Goal: Information Seeking & Learning: Learn about a topic

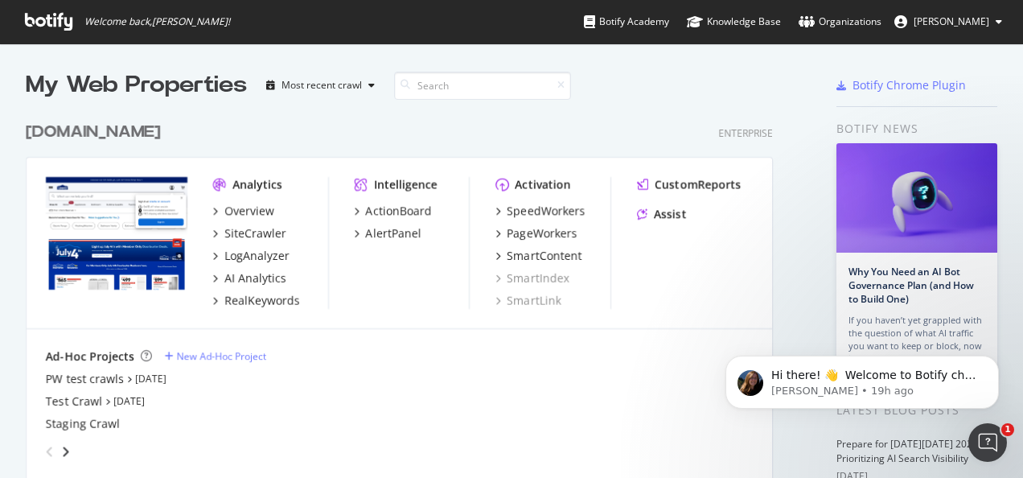
click at [402, 138] on div "[DOMAIN_NAME] Enterprise" at bounding box center [399, 132] width 747 height 23
click at [253, 232] on div "SiteCrawler" at bounding box center [255, 233] width 62 height 16
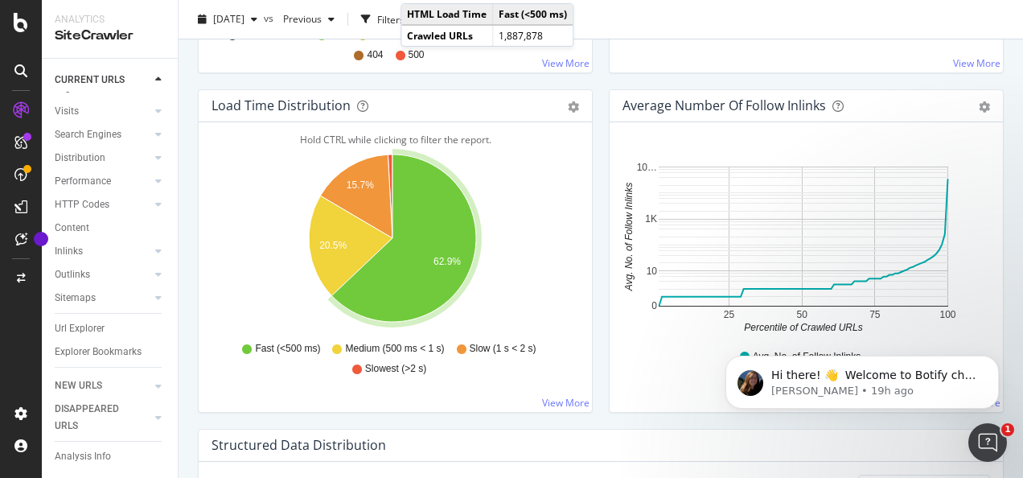
scroll to position [885, 0]
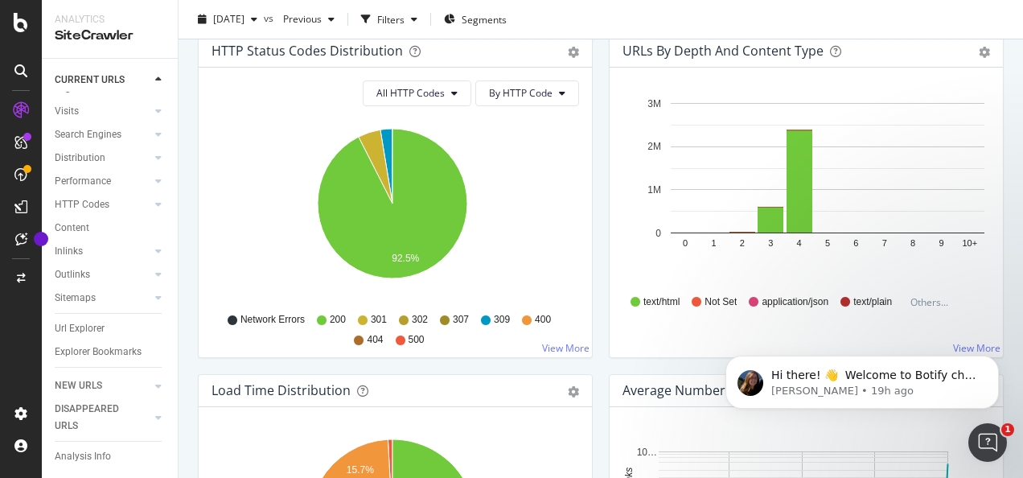
click at [17, 23] on icon at bounding box center [21, 22] width 14 height 19
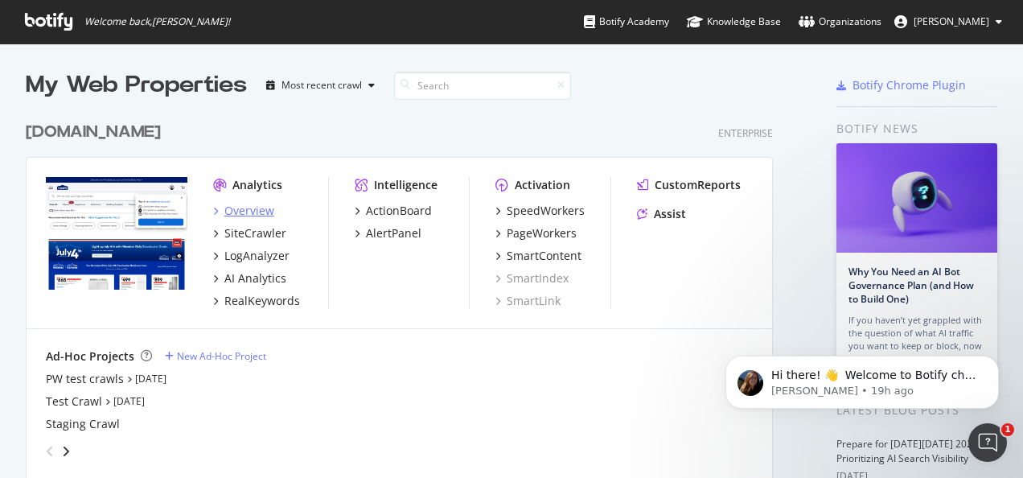
click at [236, 211] on div "Overview" at bounding box center [249, 211] width 50 height 16
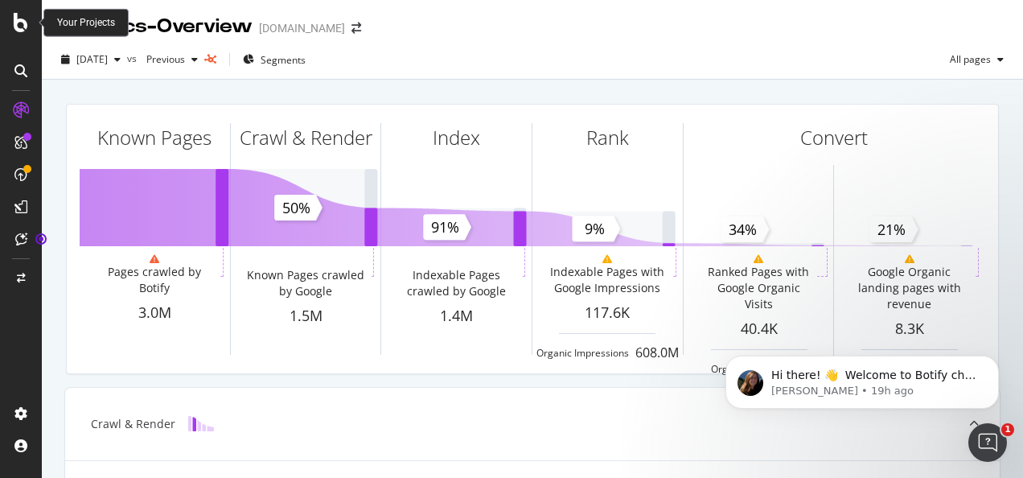
click at [27, 26] on icon at bounding box center [21, 22] width 14 height 19
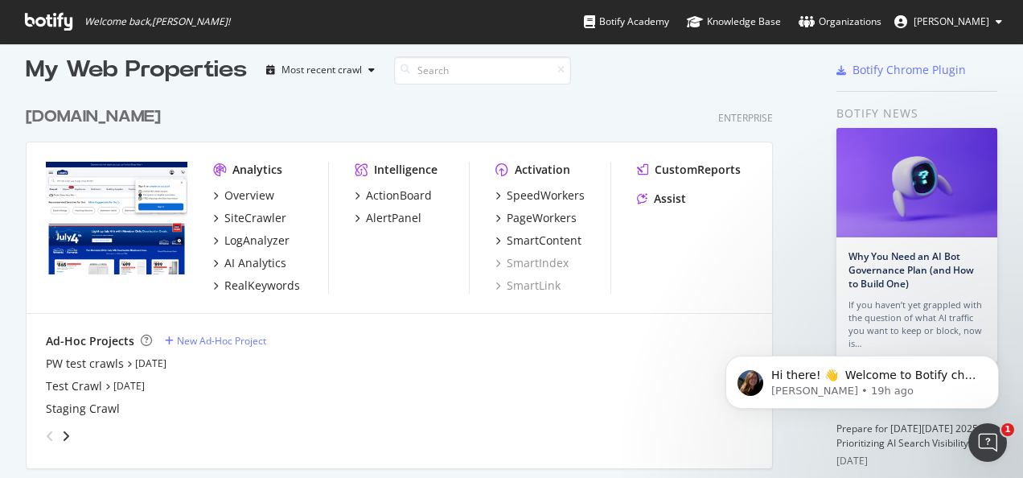
scroll to position [14, 0]
click at [253, 284] on div "RealKeywords" at bounding box center [262, 286] width 76 height 16
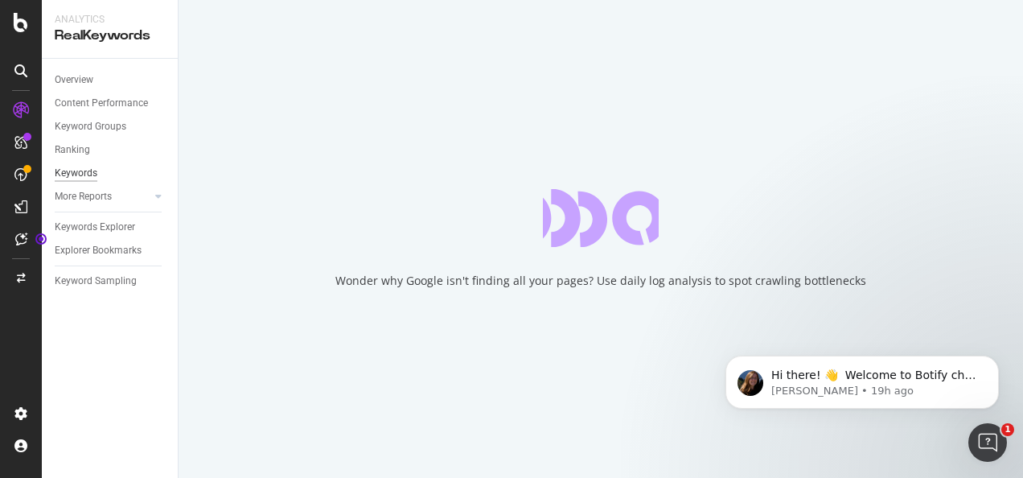
click at [68, 179] on div "Keywords" at bounding box center [76, 173] width 43 height 17
click at [69, 171] on div "Keywords" at bounding box center [76, 173] width 43 height 17
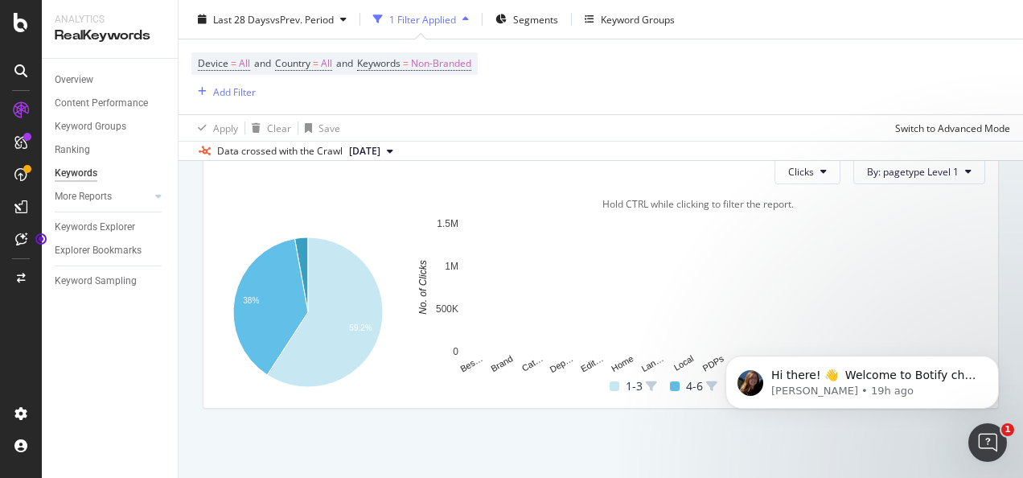
scroll to position [84, 0]
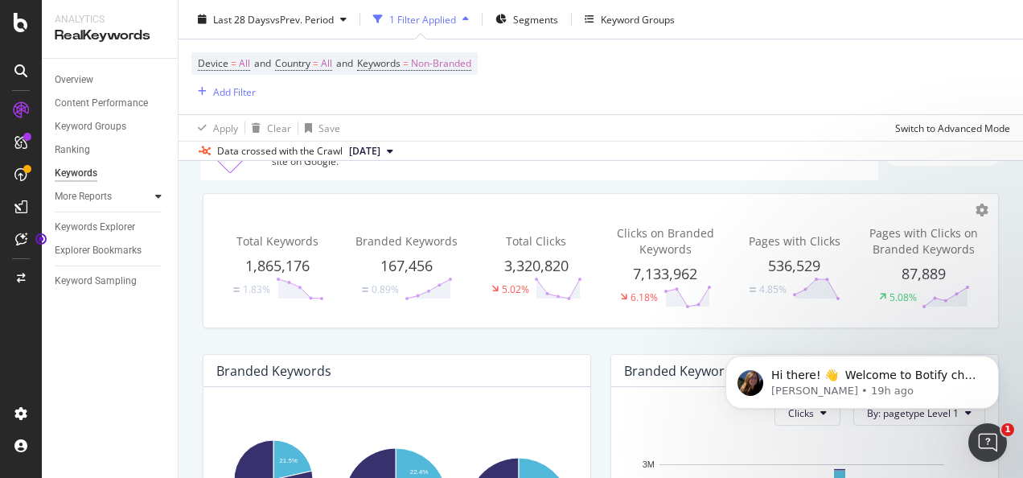
click at [161, 201] on icon at bounding box center [158, 196] width 6 height 10
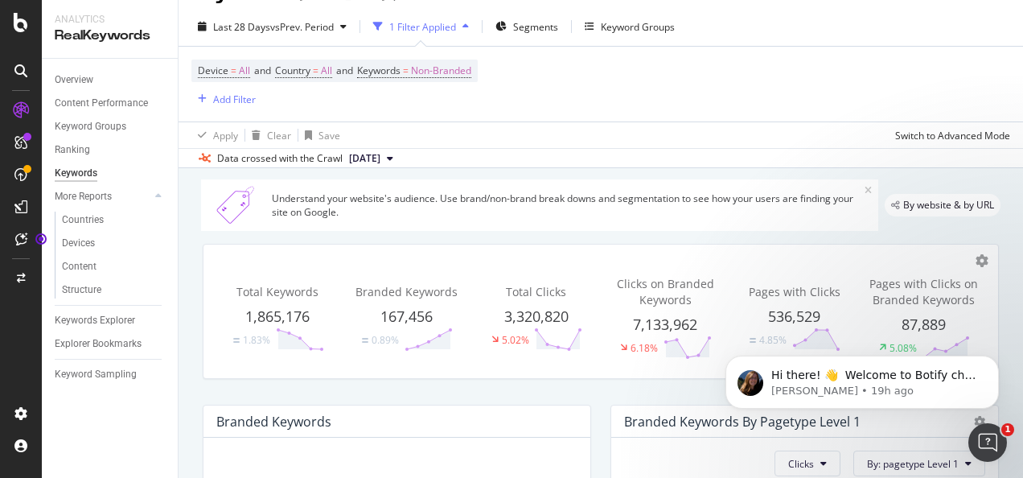
scroll to position [0, 0]
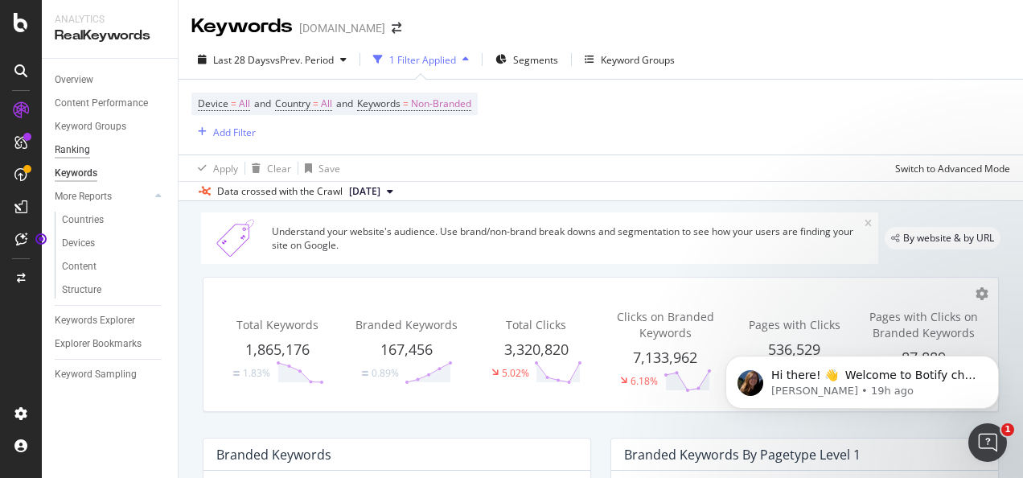
click at [71, 153] on div "Ranking" at bounding box center [72, 150] width 35 height 17
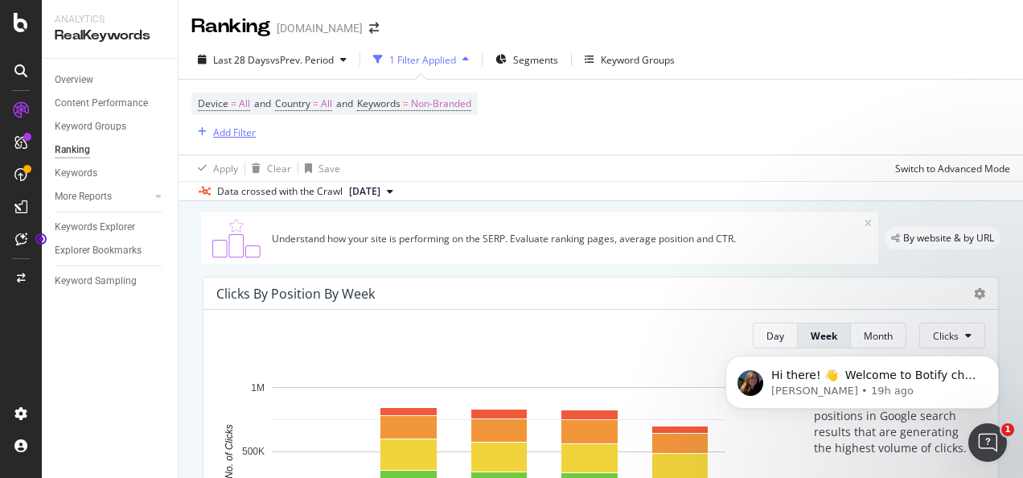
click at [239, 130] on div "Add Filter" at bounding box center [234, 132] width 43 height 14
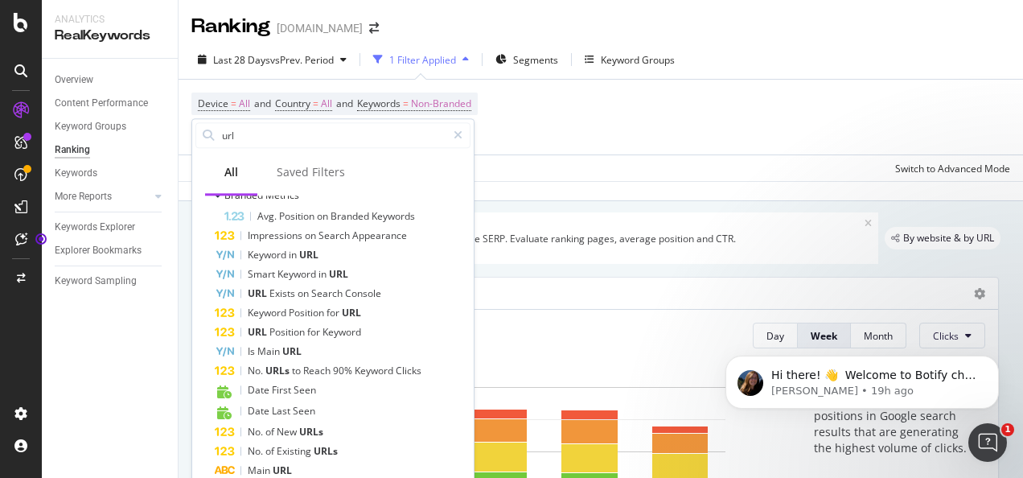
scroll to position [402, 0]
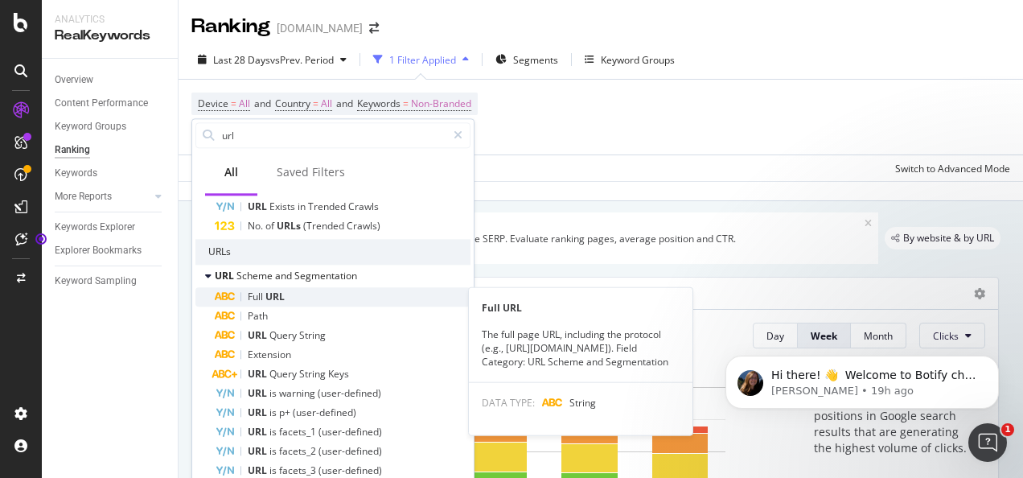
type input "url"
click at [273, 291] on span "URL" at bounding box center [274, 296] width 19 height 14
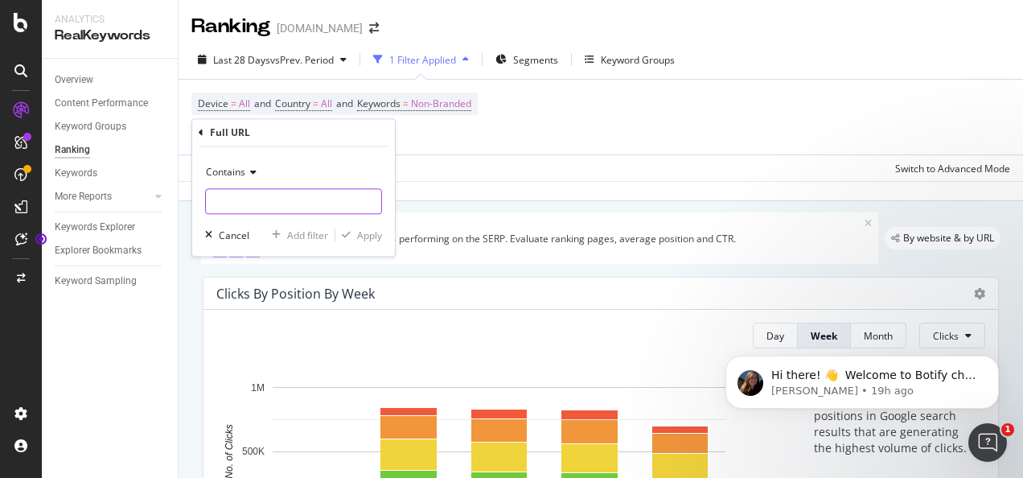
click at [292, 198] on input "text" at bounding box center [293, 201] width 175 height 26
paste input "[URL][DOMAIN_NAME]"
type input "[URL][DOMAIN_NAME]"
click at [354, 235] on div "button" at bounding box center [346, 235] width 22 height 10
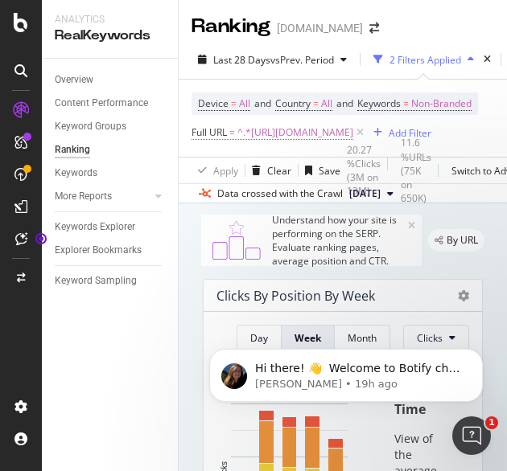
click at [273, 144] on span "^.*[URL][DOMAIN_NAME]" at bounding box center [295, 132] width 116 height 23
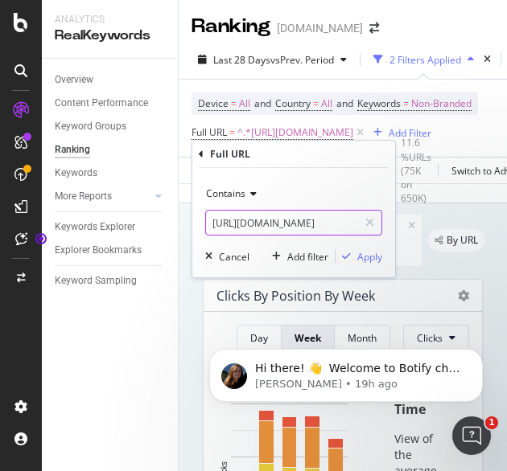
click at [342, 224] on input "[URL][DOMAIN_NAME]" at bounding box center [282, 223] width 152 height 26
paste input "d"
type input "[URL][DOMAIN_NAME]"
click at [354, 260] on div "button" at bounding box center [346, 257] width 22 height 10
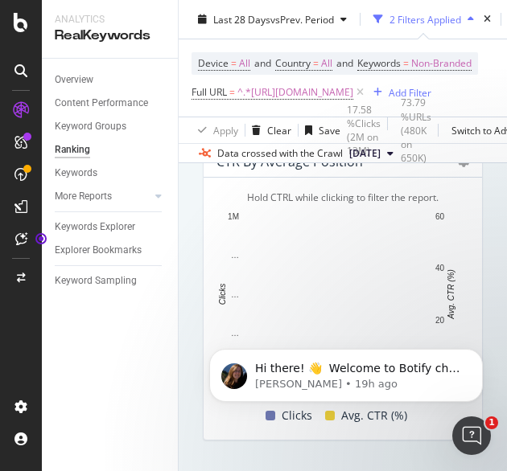
scroll to position [2065, 0]
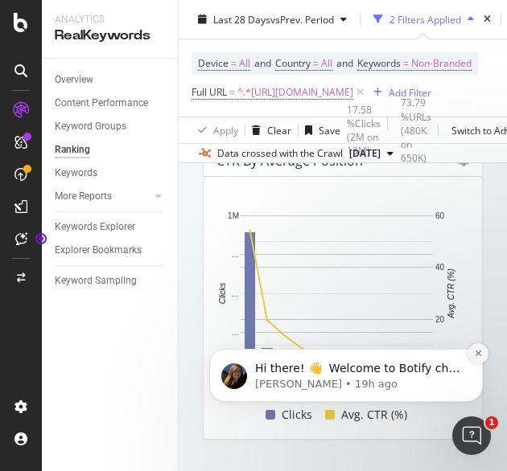
click at [478, 354] on icon "Dismiss notification" at bounding box center [477, 354] width 6 height 6
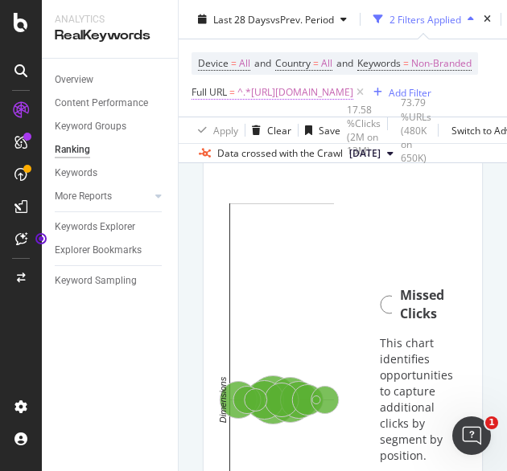
scroll to position [1480, 0]
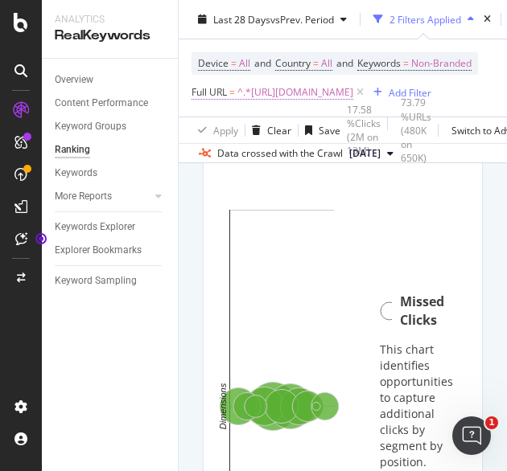
click at [301, 104] on span "^.*[URL][DOMAIN_NAME]" at bounding box center [295, 92] width 116 height 23
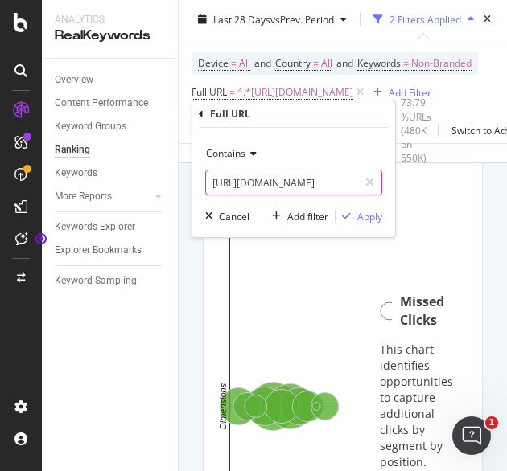
click at [330, 177] on input "[URL][DOMAIN_NAME]" at bounding box center [282, 183] width 152 height 26
paste input "n"
type input "[URL][DOMAIN_NAME]"
click at [365, 217] on div "Apply" at bounding box center [369, 217] width 25 height 14
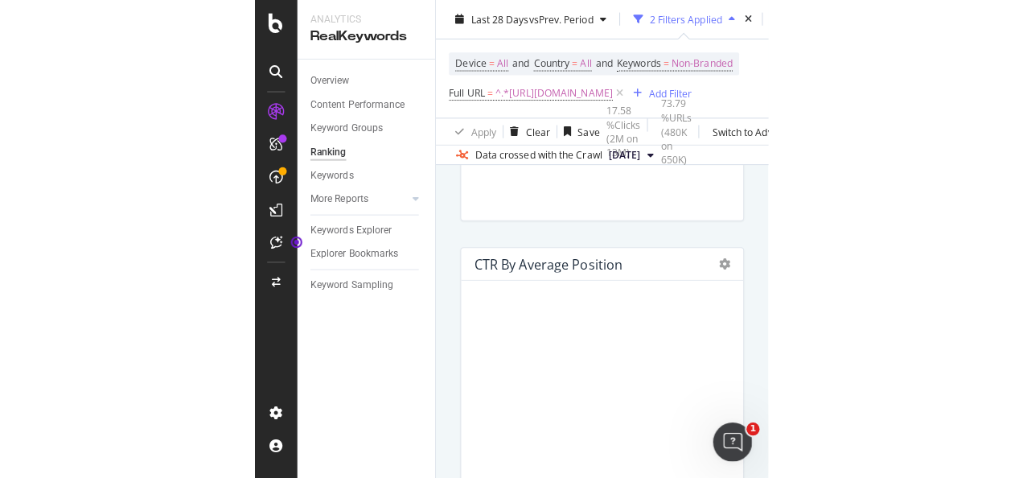
scroll to position [2138, 0]
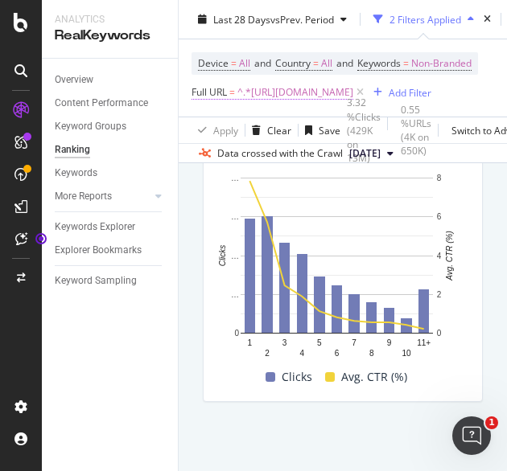
click at [312, 104] on span "^.*[URL][DOMAIN_NAME]" at bounding box center [295, 92] width 116 height 23
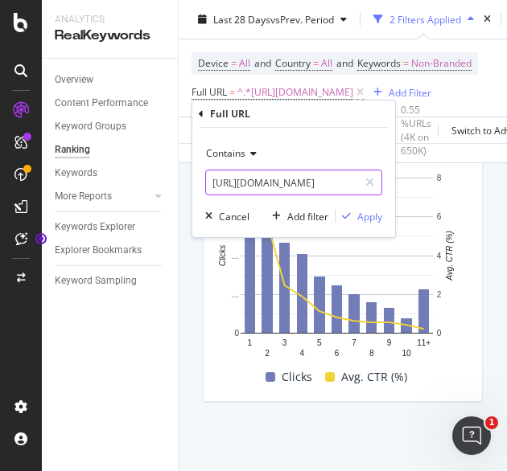
click at [295, 191] on input "[URL][DOMAIN_NAME]" at bounding box center [282, 183] width 152 height 26
paste input "c"
type input "[URL][DOMAIN_NAME]"
click at [367, 220] on div "Apply" at bounding box center [369, 217] width 25 height 14
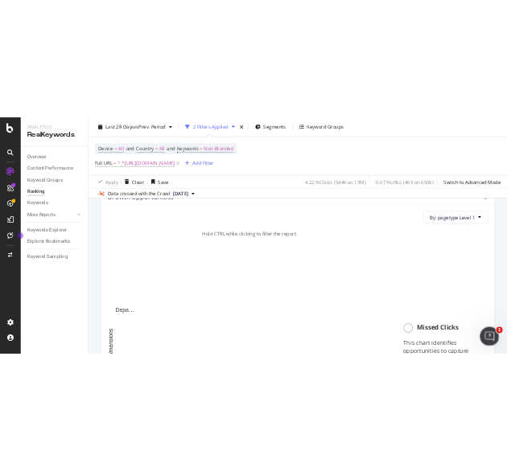
scroll to position [890, 0]
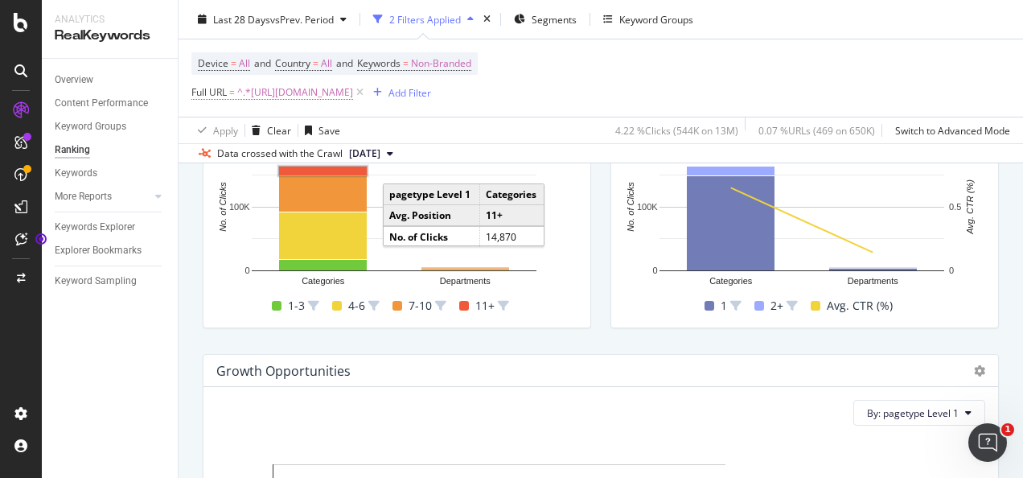
click at [338, 90] on span "^.*[URL][DOMAIN_NAME]" at bounding box center [295, 92] width 116 height 23
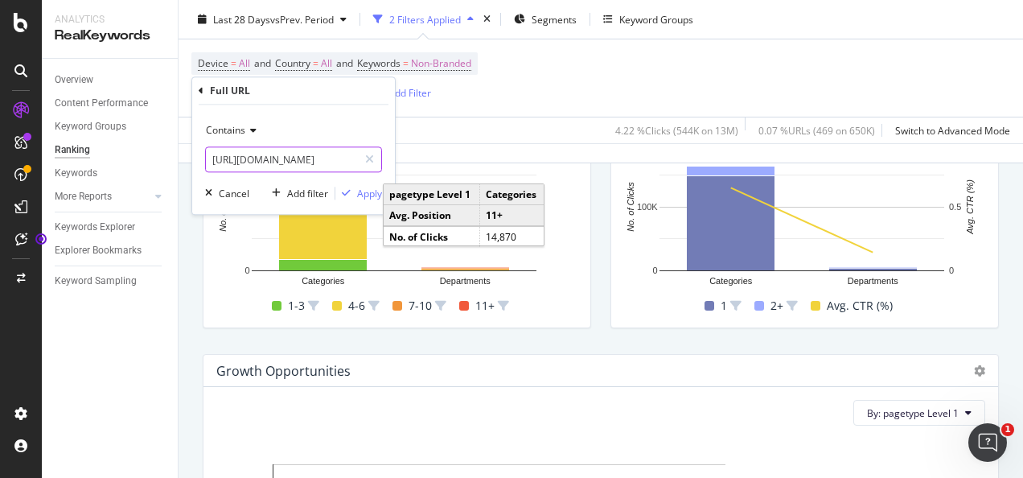
paste input "/store"
type input "/store/"
click at [355, 188] on div "button" at bounding box center [346, 193] width 22 height 10
